Goal: Communication & Community: Answer question/provide support

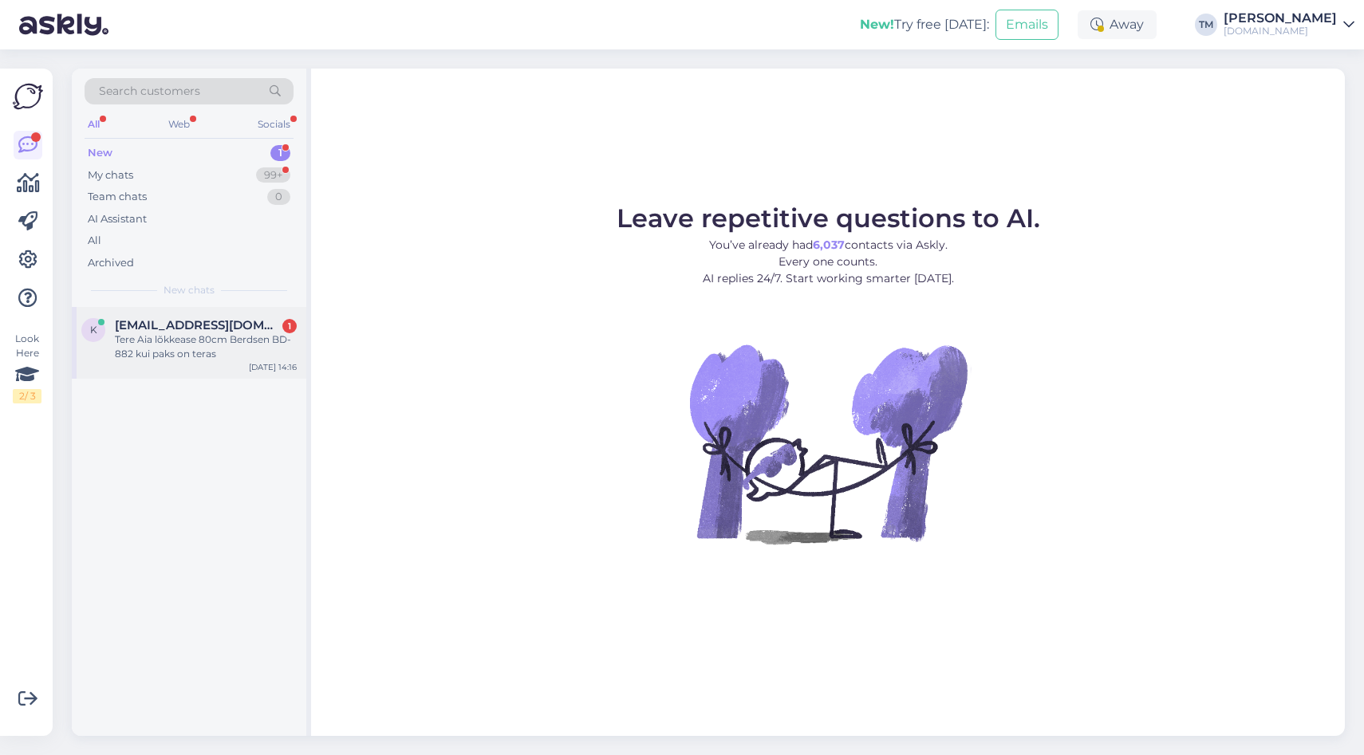
click at [172, 339] on div "Tere Aia lõkkease 80cm Berdsen BD-882 kui paks on teras" at bounding box center [206, 347] width 182 height 29
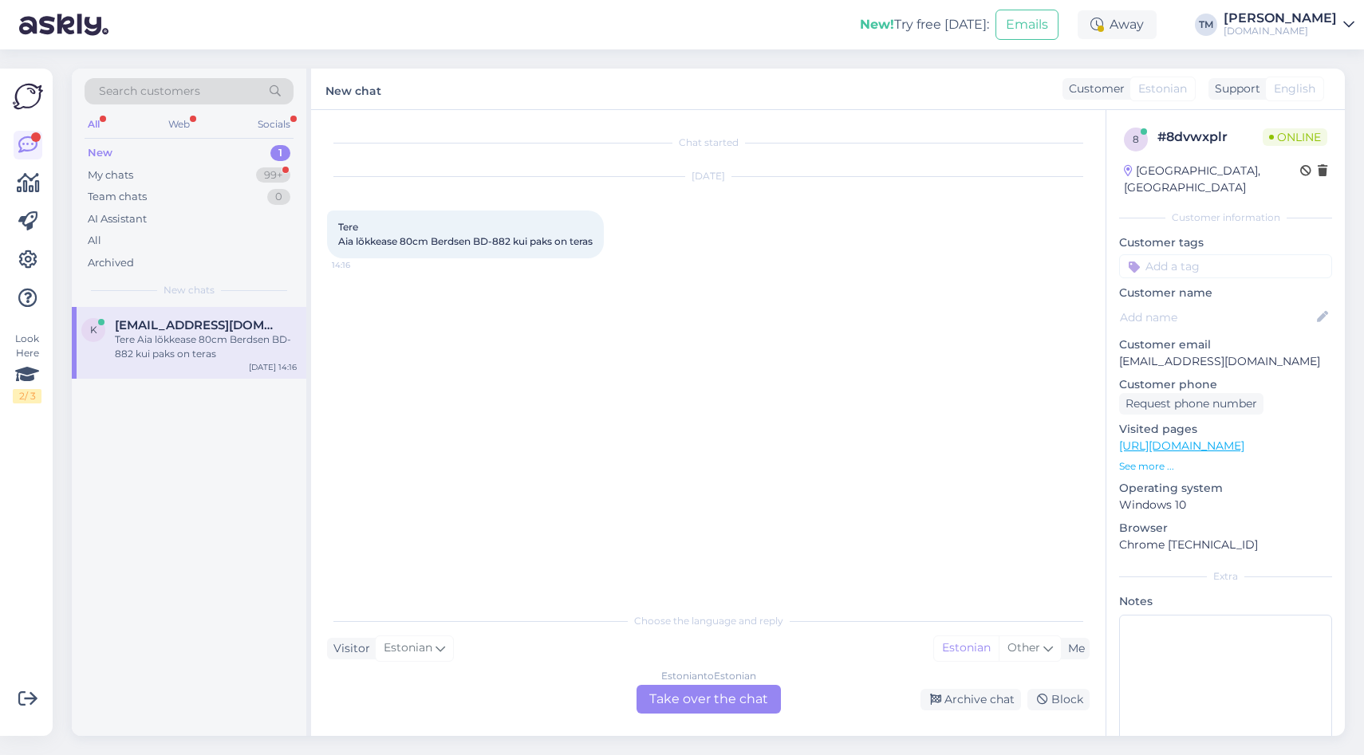
click at [682, 693] on div "Estonian to Estonian Take over the chat" at bounding box center [709, 699] width 144 height 29
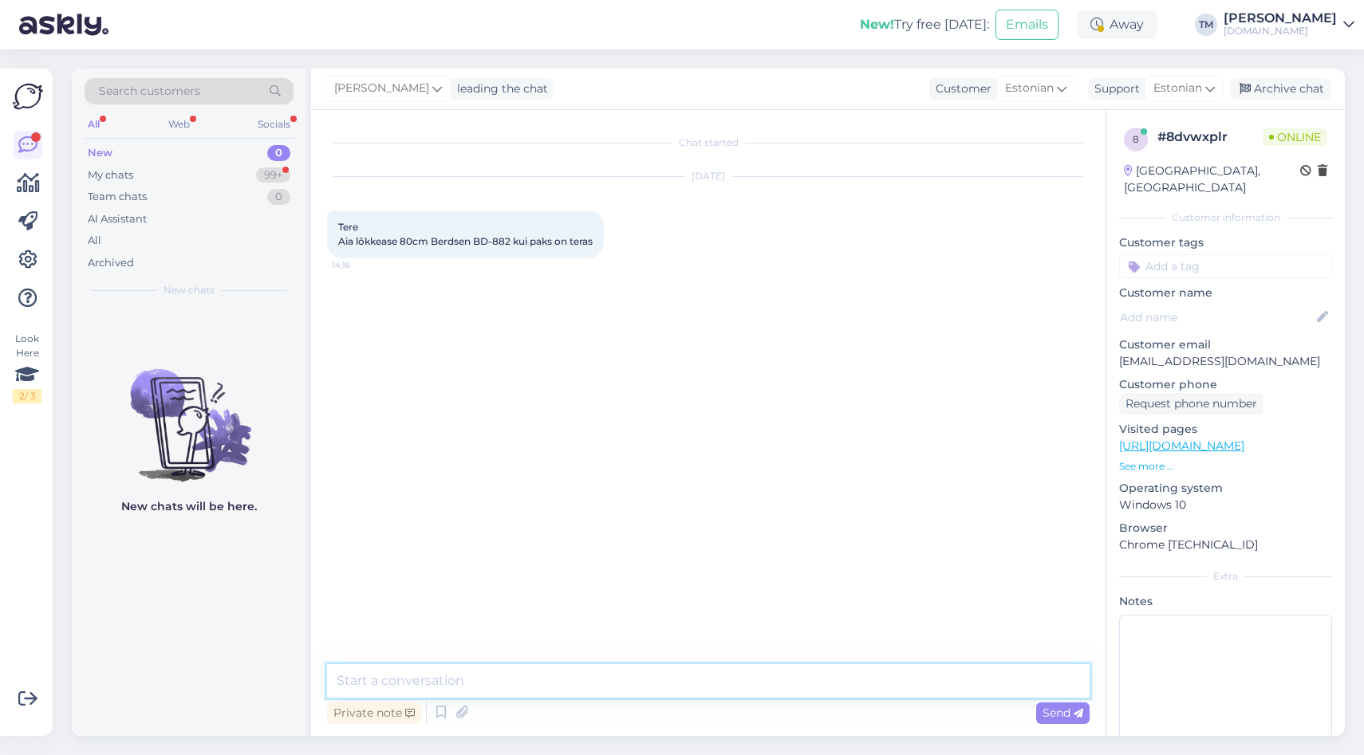
click at [629, 689] on textarea at bounding box center [708, 682] width 763 height 34
type textarea "Tere! [PERSON_NAME], kas on info tootjal"
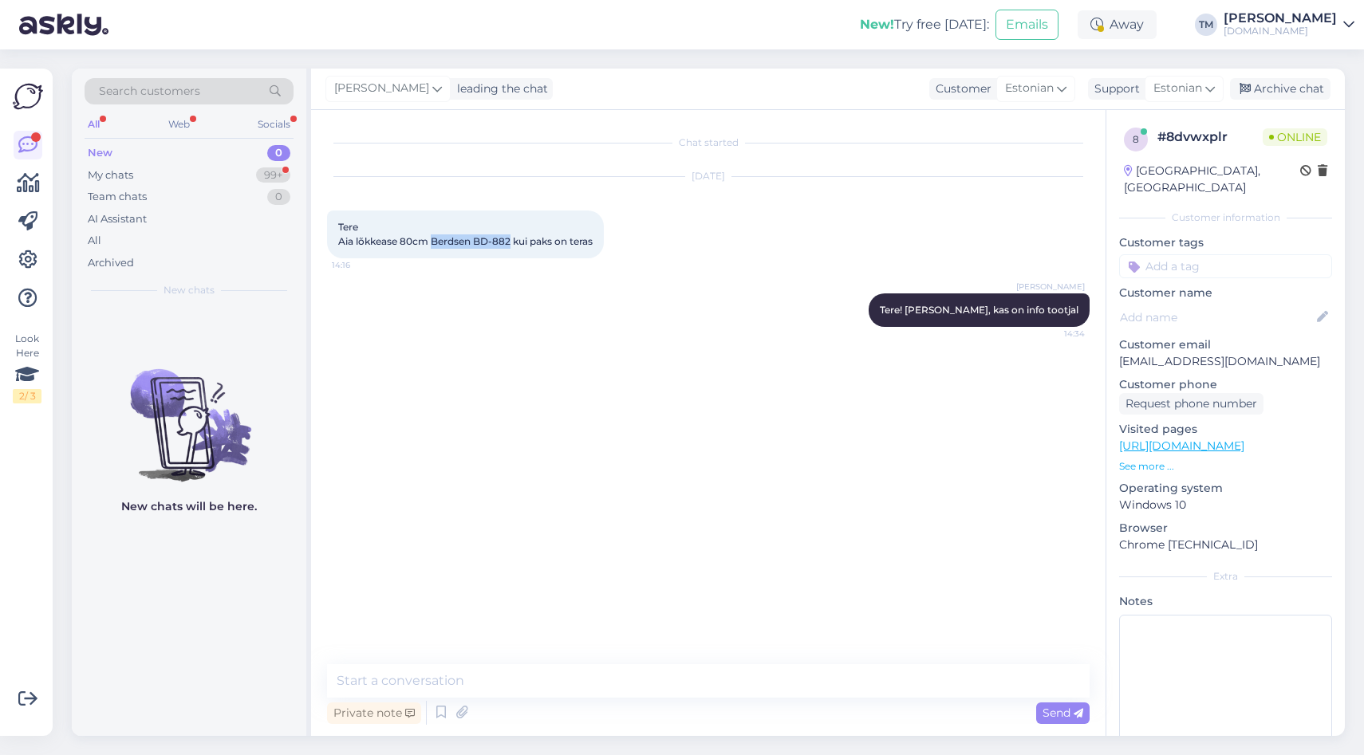
drag, startPoint x: 507, startPoint y: 242, endPoint x: 432, endPoint y: 241, distance: 75.8
click at [432, 241] on span "Tere Aia lõkkease 80cm Berdsen BD-882 kui paks on teras" at bounding box center [465, 234] width 254 height 26
copy span "Berdsen BD-882"
click at [471, 692] on textarea at bounding box center [708, 682] width 763 height 34
drag, startPoint x: 481, startPoint y: 676, endPoint x: 302, endPoint y: 670, distance: 178.8
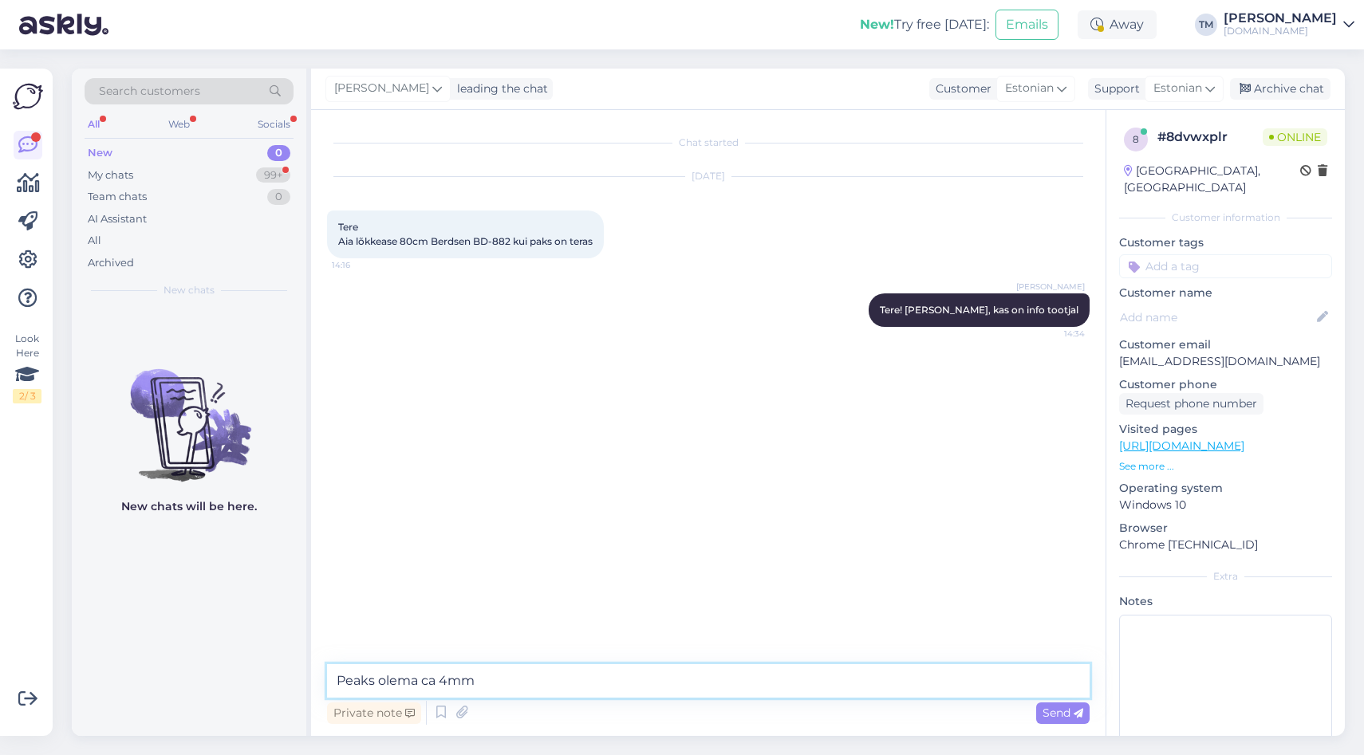
click at [302, 670] on div "Search customers All Web Socials New 0 My chats 99+ Team chats 0 AI Assistant A…" at bounding box center [708, 403] width 1273 height 668
type textarea "Kahjuks tootja lehel info puudub, aga selgus, et see toode on saanud tarnija la…"
